Goal: Information Seeking & Learning: Check status

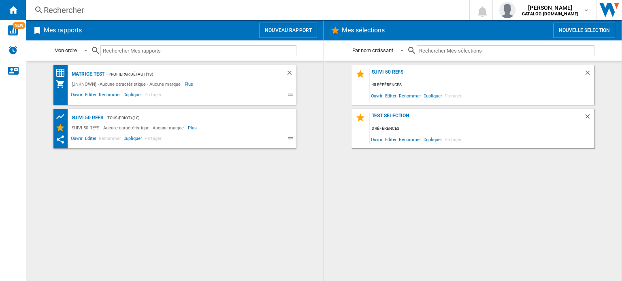
click at [85, 14] on div "Rechercher" at bounding box center [246, 9] width 404 height 11
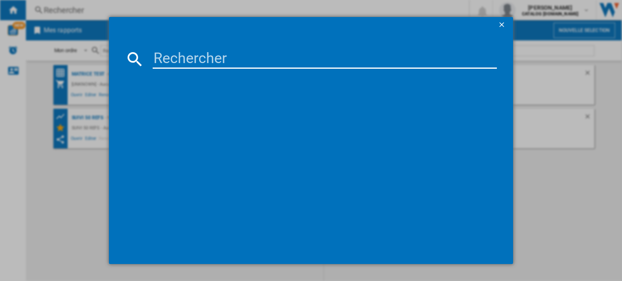
click at [178, 57] on input at bounding box center [325, 58] width 344 height 19
type input "ez831G"
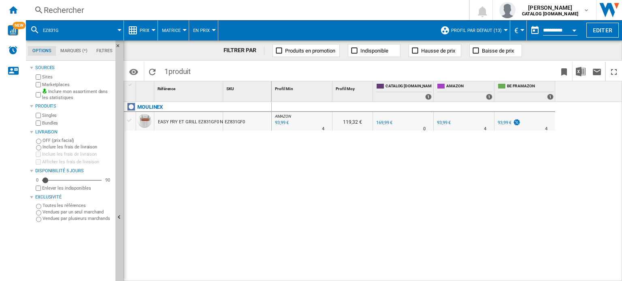
click at [153, 30] on div at bounding box center [153, 30] width 4 height 2
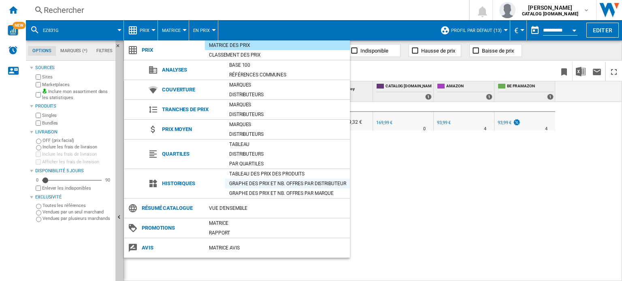
click at [266, 181] on div "Graphe des prix et nb. offres par distributeur" at bounding box center [287, 184] width 125 height 8
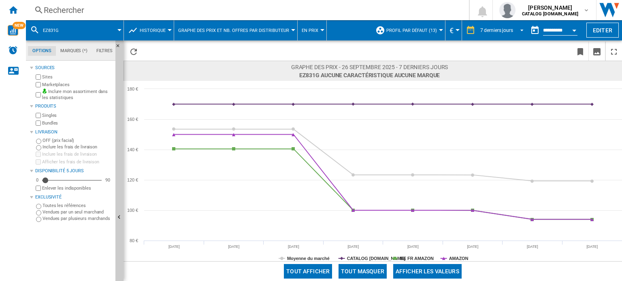
click at [520, 28] on span "REPORTS.WIZARD.STEPS.REPORT.STEPS.REPORT_OPTIONS.PERIOD: 7 derniers jours" at bounding box center [519, 29] width 10 height 7
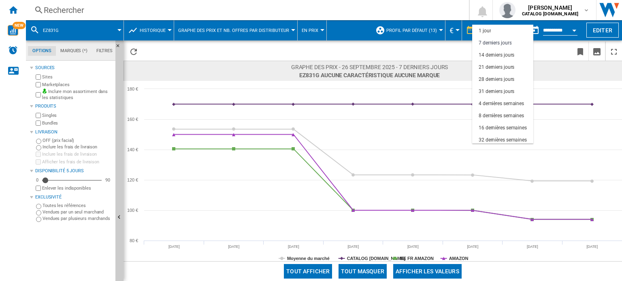
scroll to position [12, 0]
click at [504, 81] on div "31 derniers jours" at bounding box center [496, 79] width 36 height 7
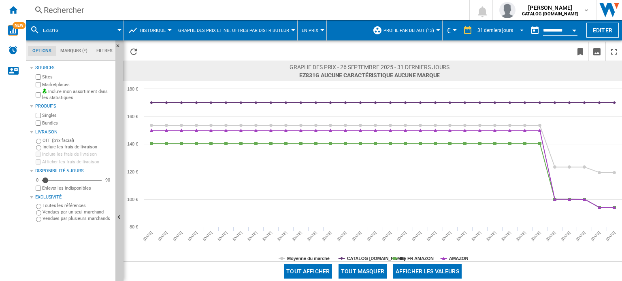
click at [521, 32] on span "REPORTS.WIZARD.STEPS.REPORT.STEPS.REPORT_OPTIONS.PERIOD: 31 derniers jours" at bounding box center [519, 29] width 10 height 7
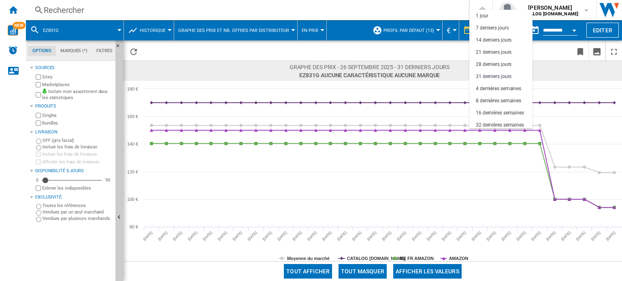
scroll to position [46, 0]
click at [501, 79] on div "32 dernières semaines" at bounding box center [500, 79] width 48 height 7
